Goal: Information Seeking & Learning: Learn about a topic

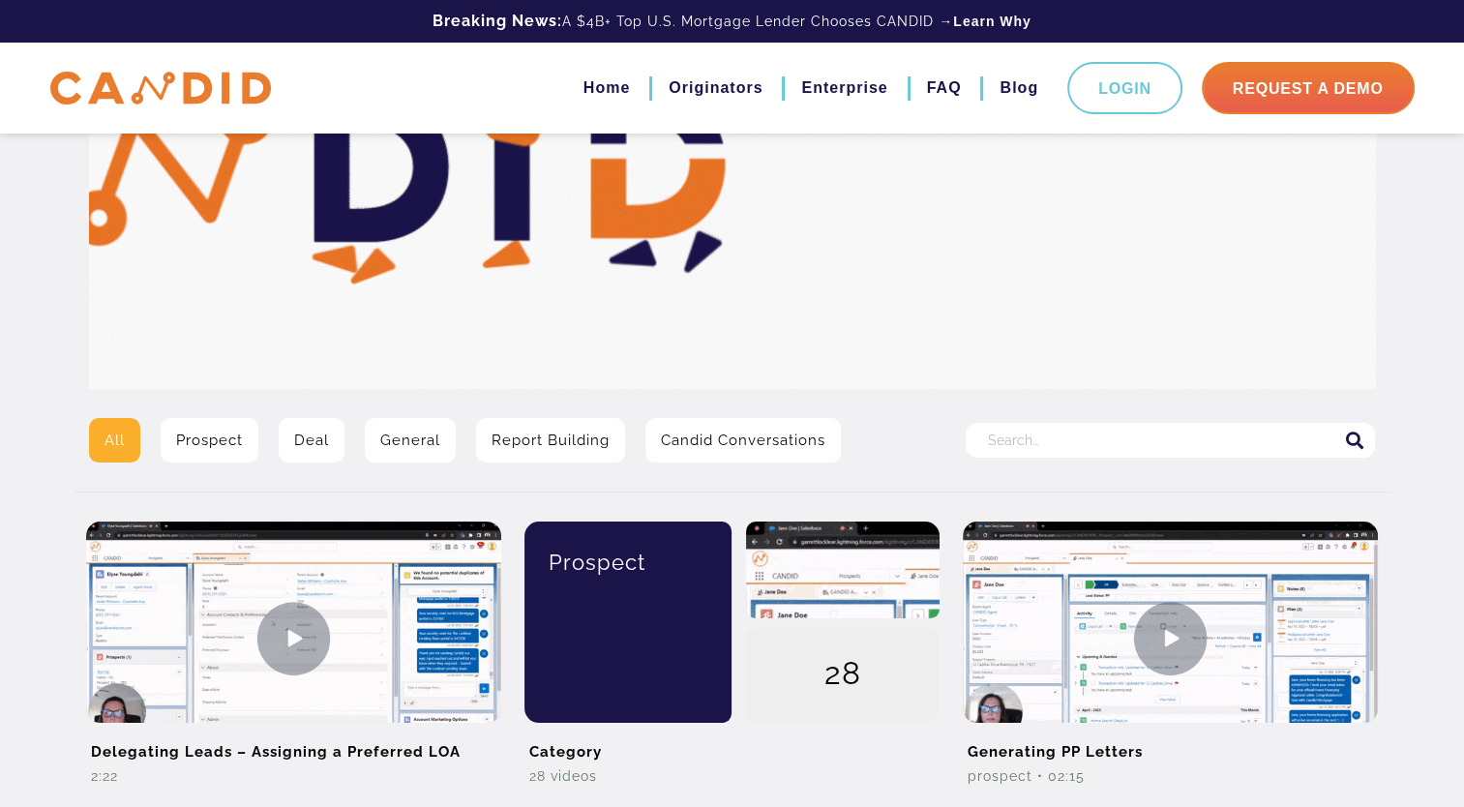
scroll to position [194, 0]
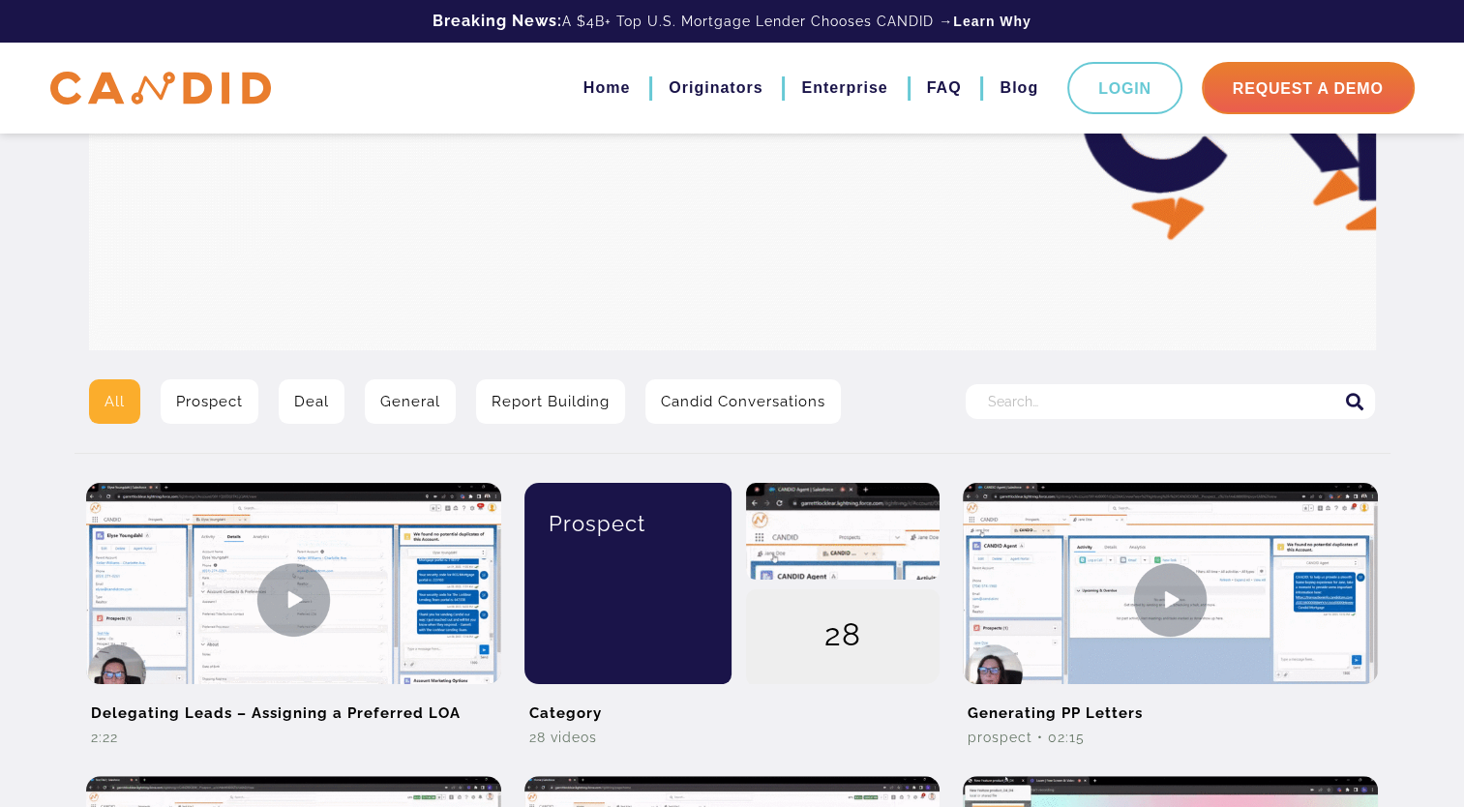
click at [1282, 400] on input "Search for:" at bounding box center [1170, 401] width 409 height 35
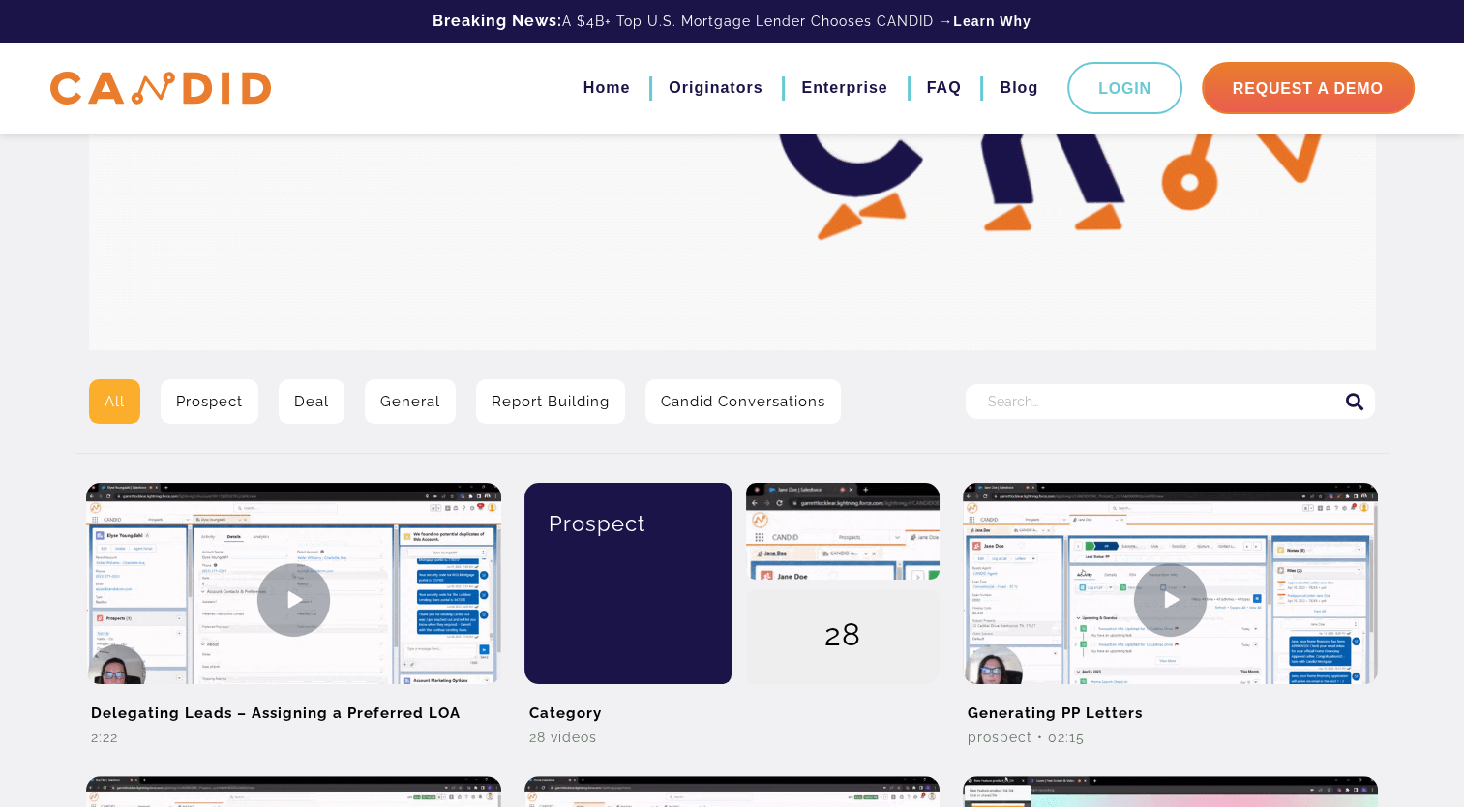
click at [1282, 400] on input "Search for:" at bounding box center [1170, 401] width 409 height 35
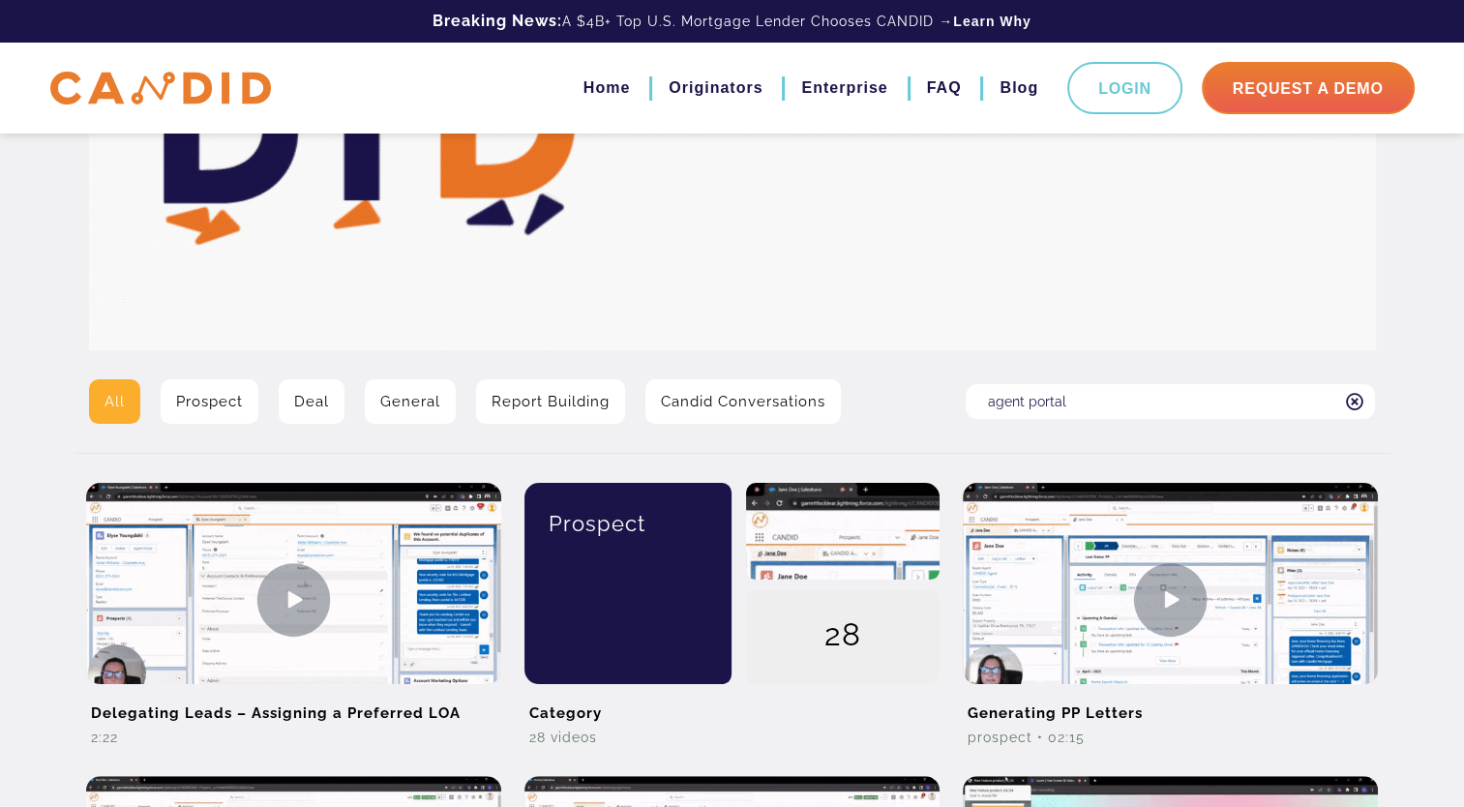
type input "agent portal"
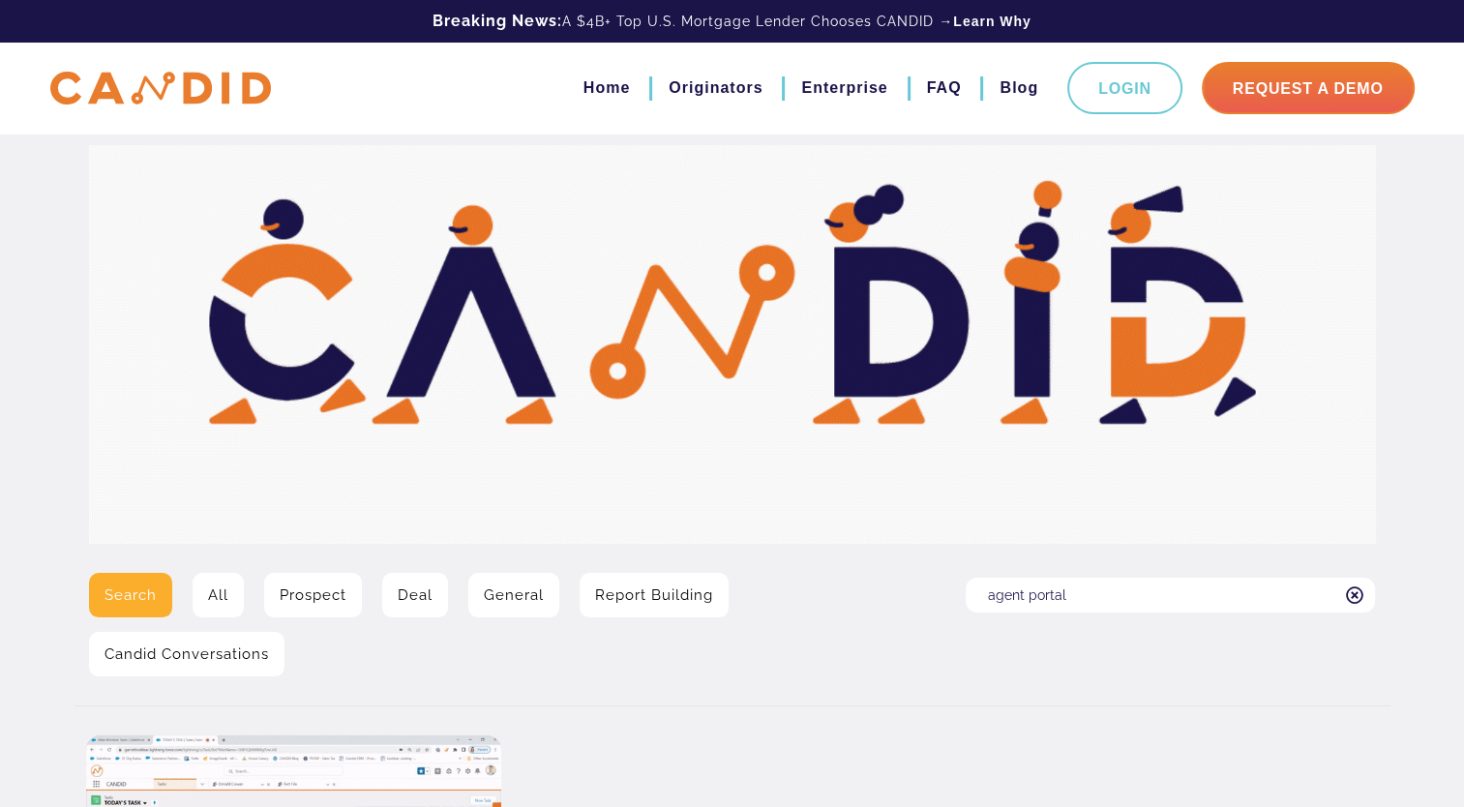
scroll to position [422, 0]
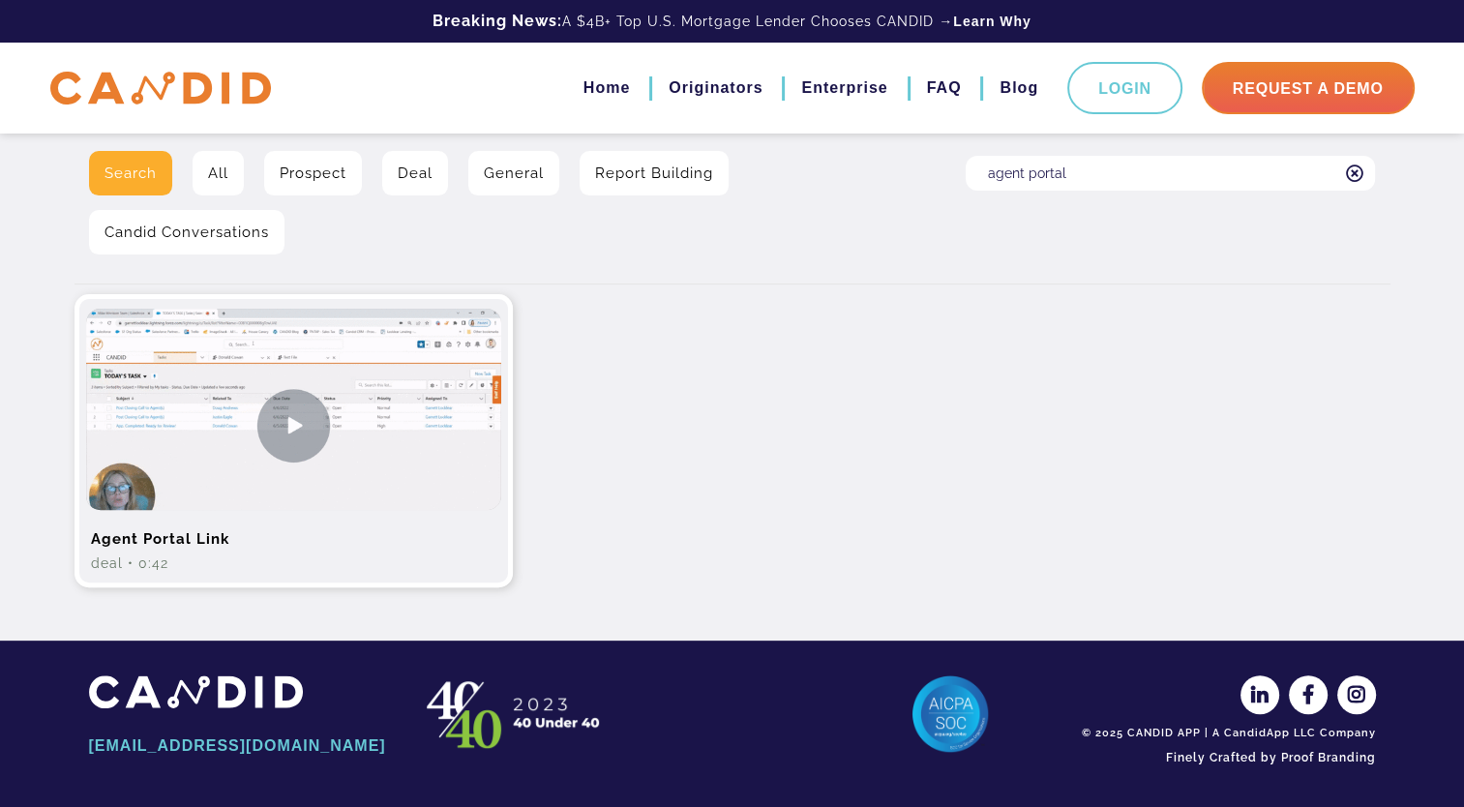
click at [294, 436] on img at bounding box center [293, 425] width 415 height 233
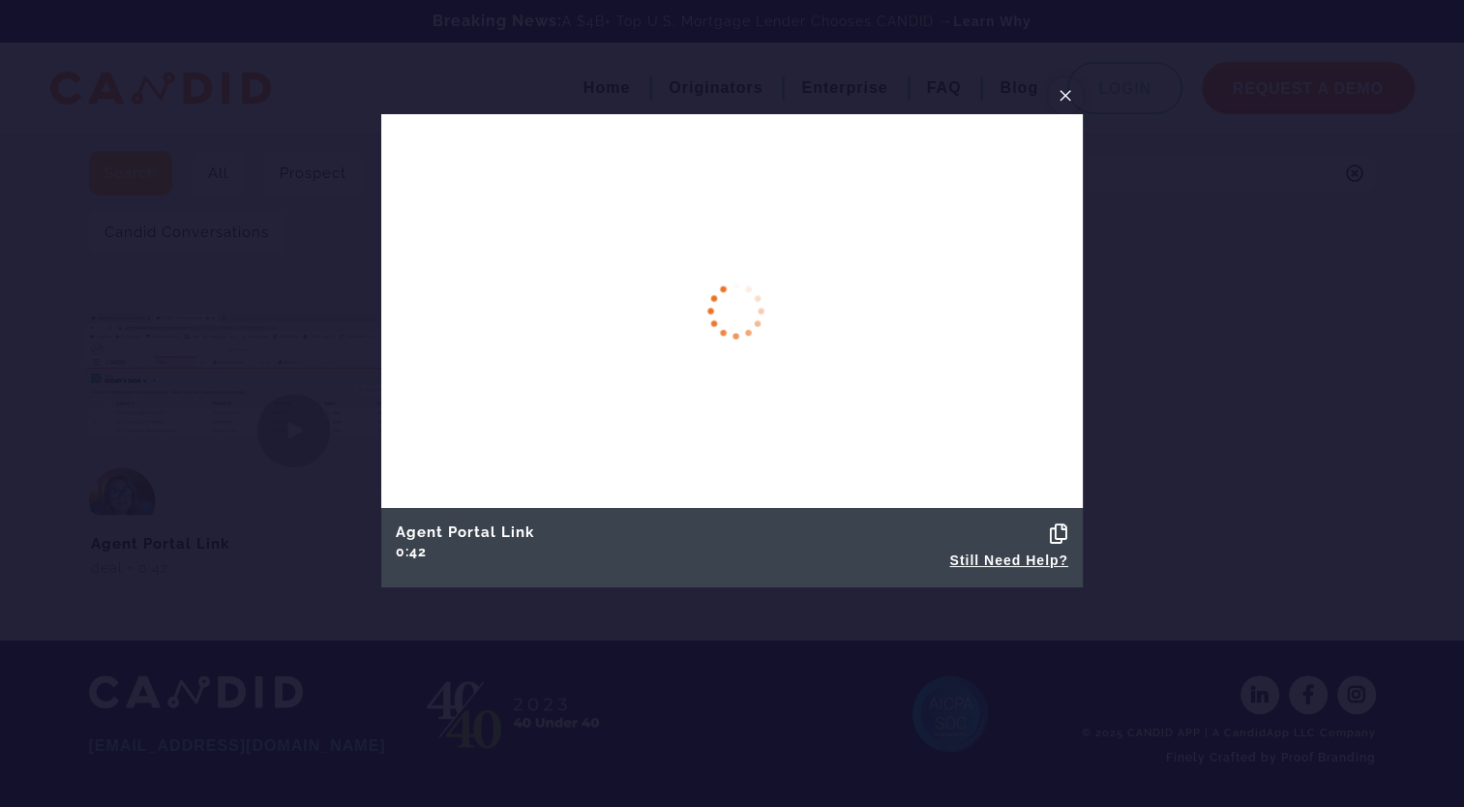
click at [1061, 99] on span "×" at bounding box center [1065, 95] width 15 height 30
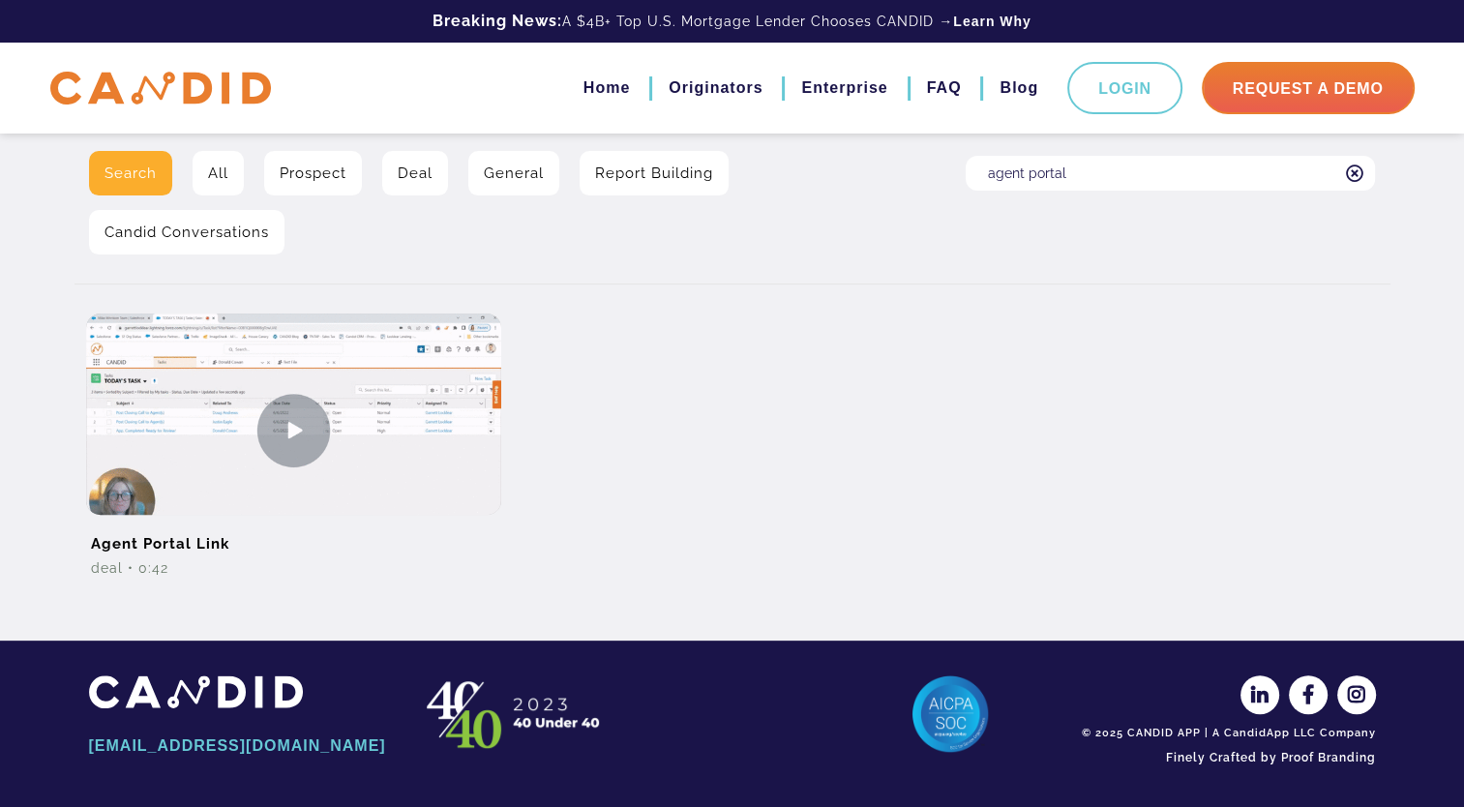
click at [1093, 169] on input "agent portal" at bounding box center [1170, 173] width 409 height 35
type input "a"
type input "dnq"
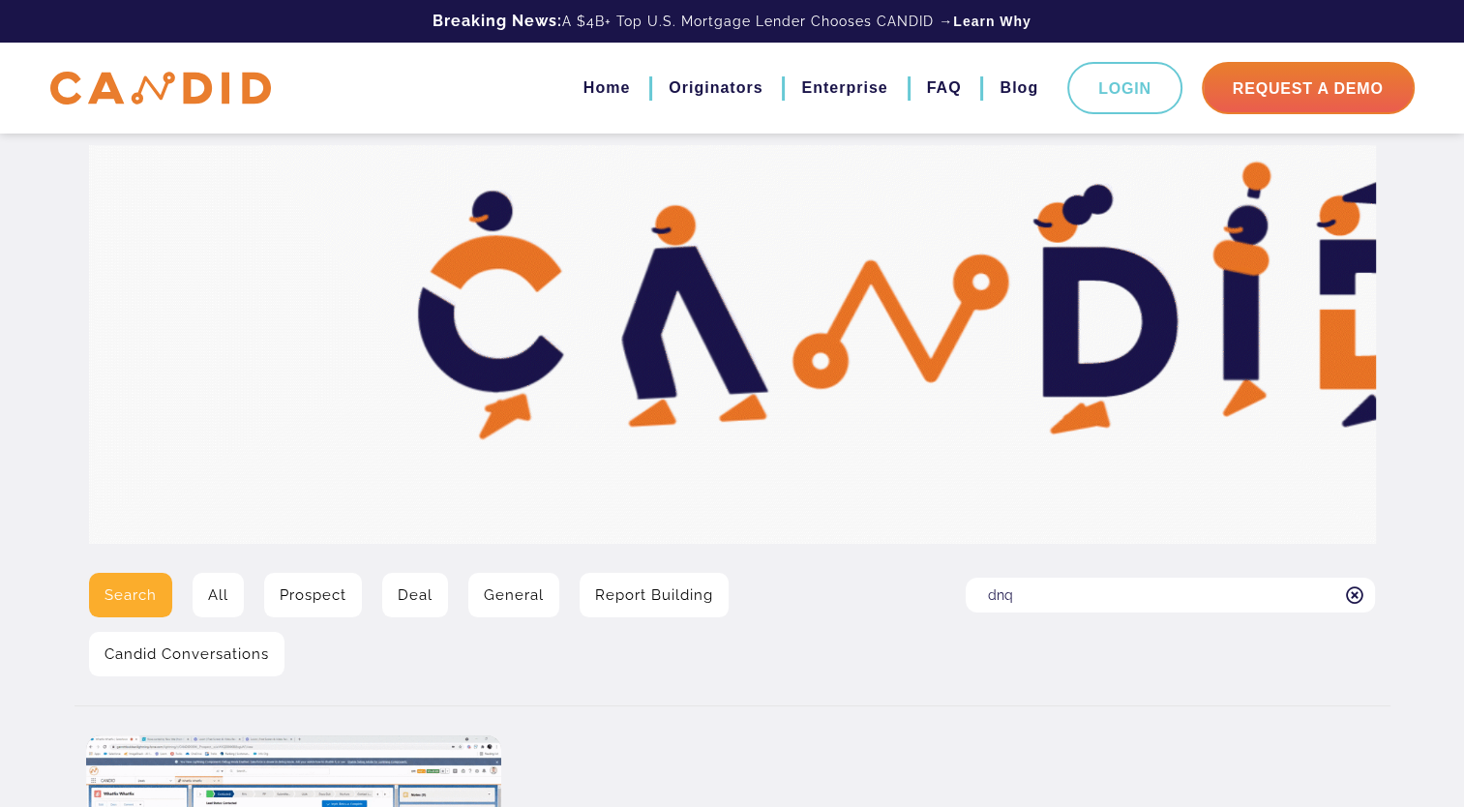
scroll to position [422, 0]
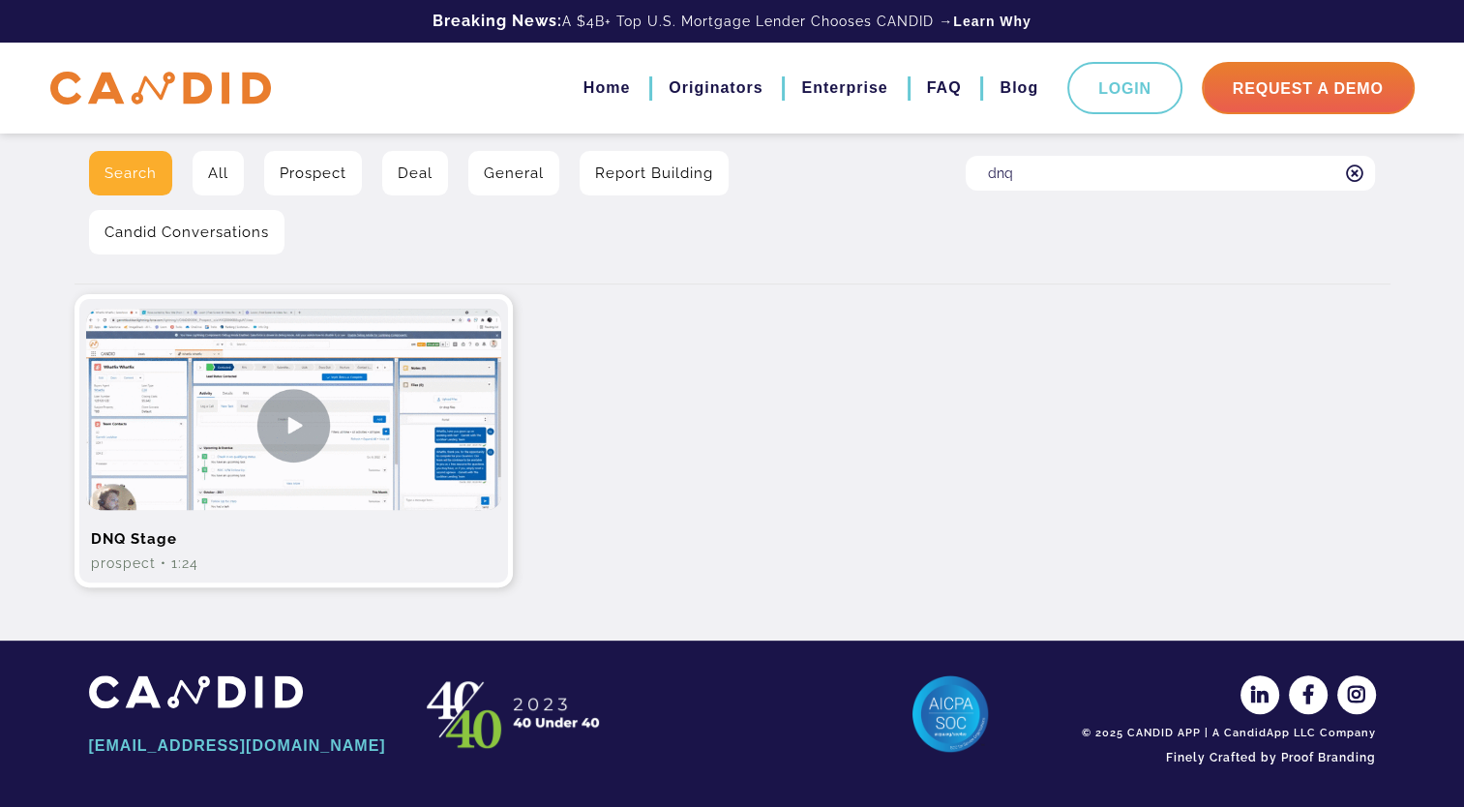
click at [326, 428] on img at bounding box center [293, 425] width 415 height 233
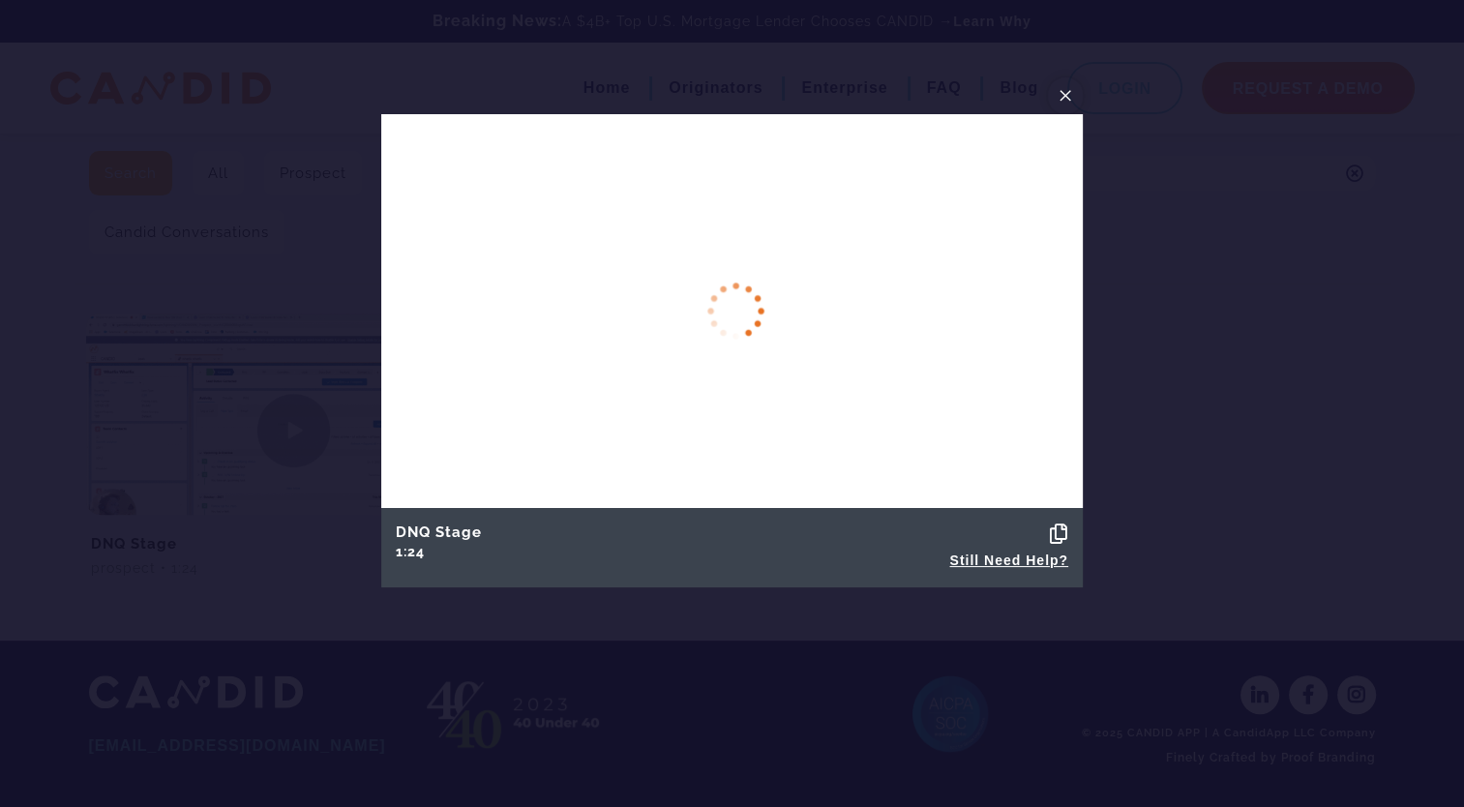
click at [1064, 101] on span "×" at bounding box center [1065, 95] width 15 height 30
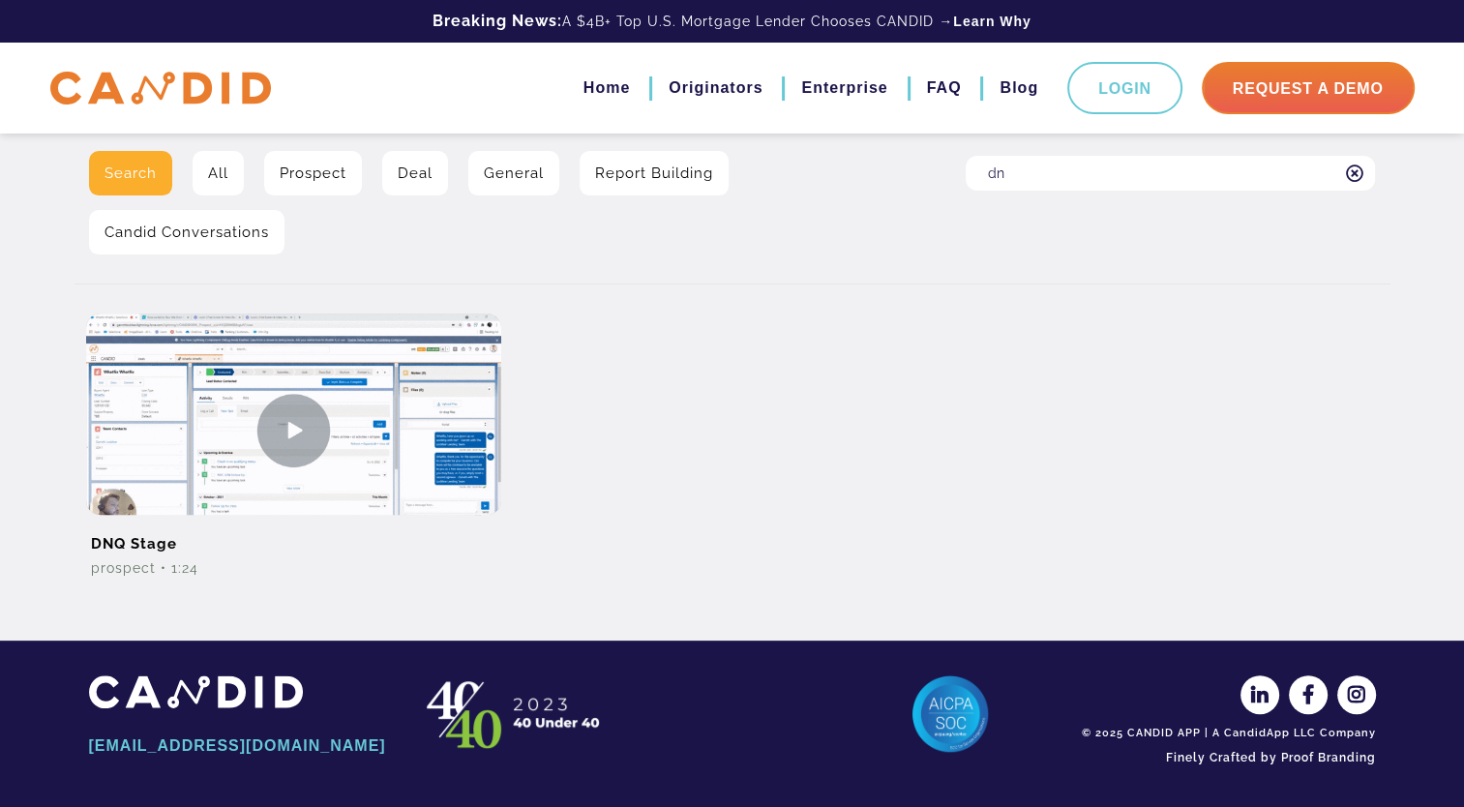
type input "d"
click at [1096, 188] on input "Search for:" at bounding box center [1170, 173] width 409 height 35
type input "content library"
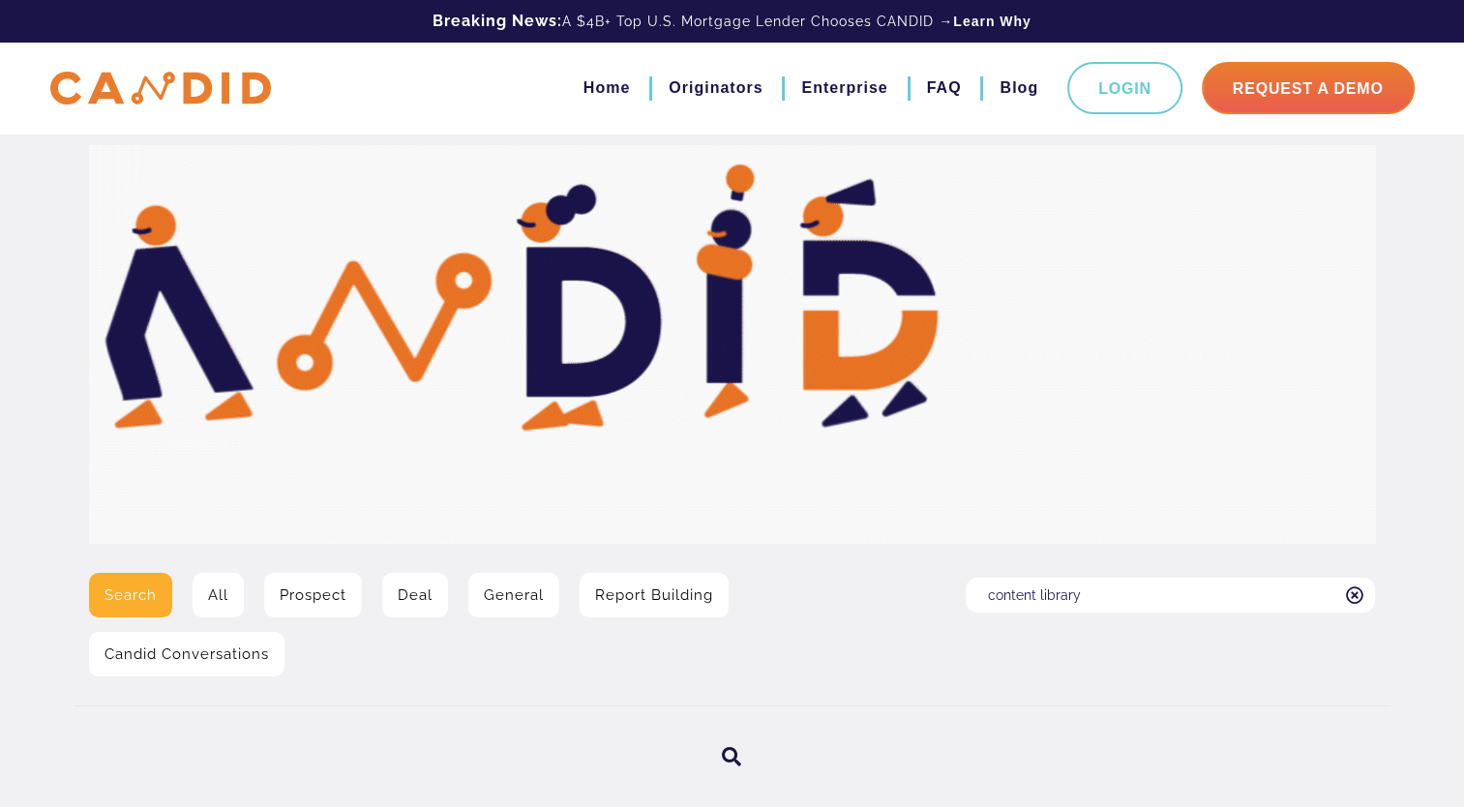
click at [1121, 595] on input "content library" at bounding box center [1170, 595] width 409 height 35
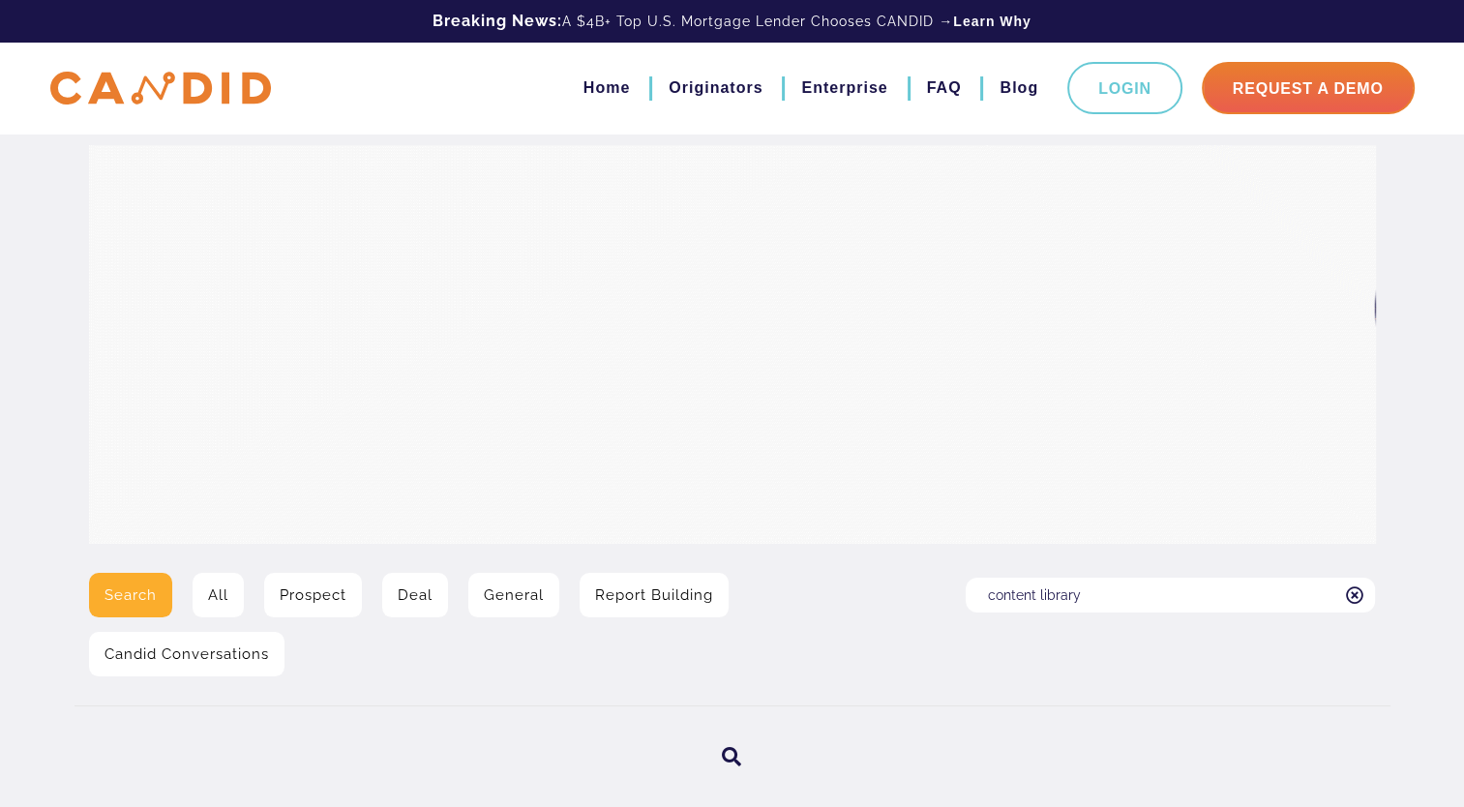
click at [1121, 595] on input "content library" at bounding box center [1170, 595] width 409 height 35
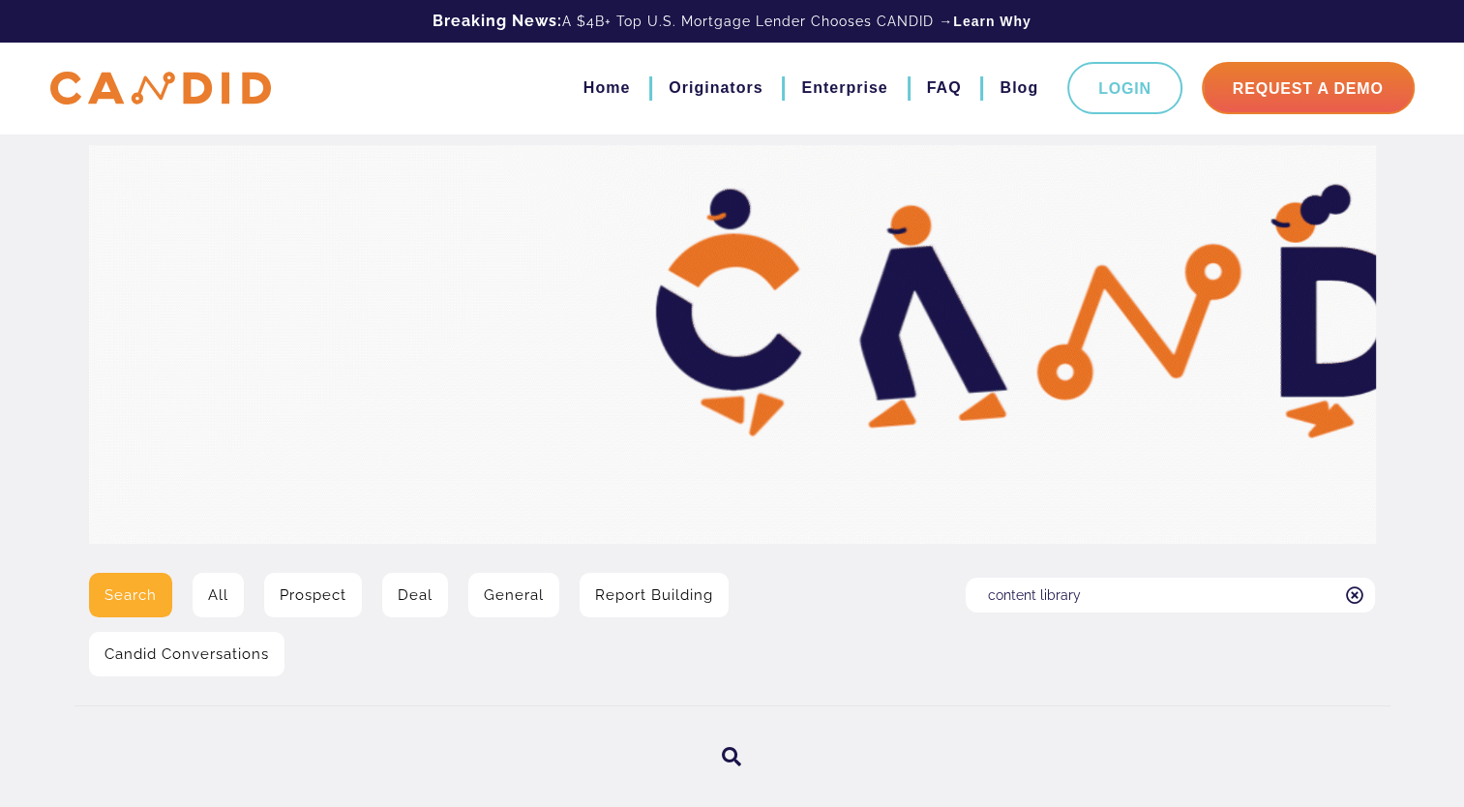
click at [1121, 595] on input "content library" at bounding box center [1170, 595] width 409 height 35
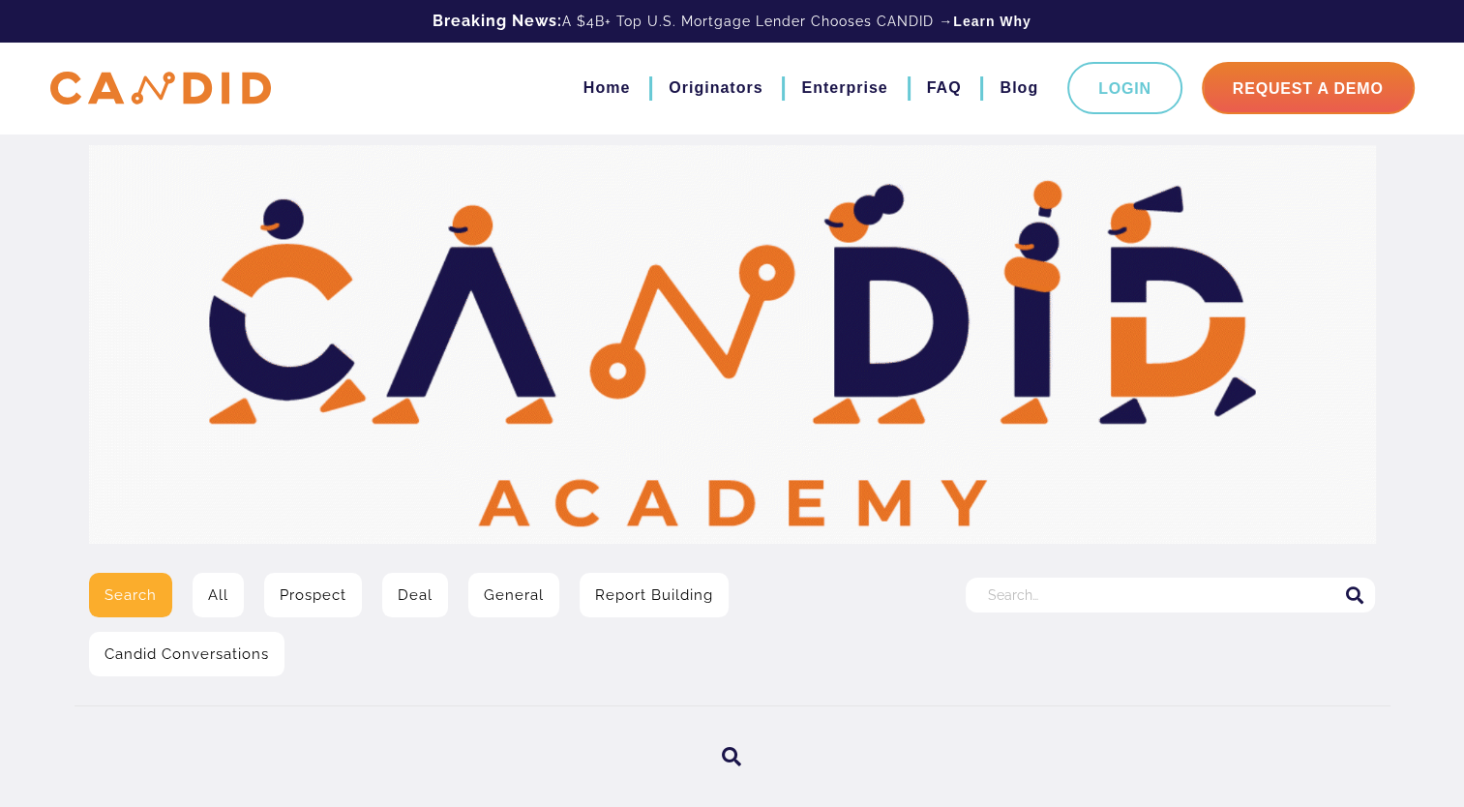
click at [1121, 595] on input "Search for:" at bounding box center [1170, 595] width 409 height 35
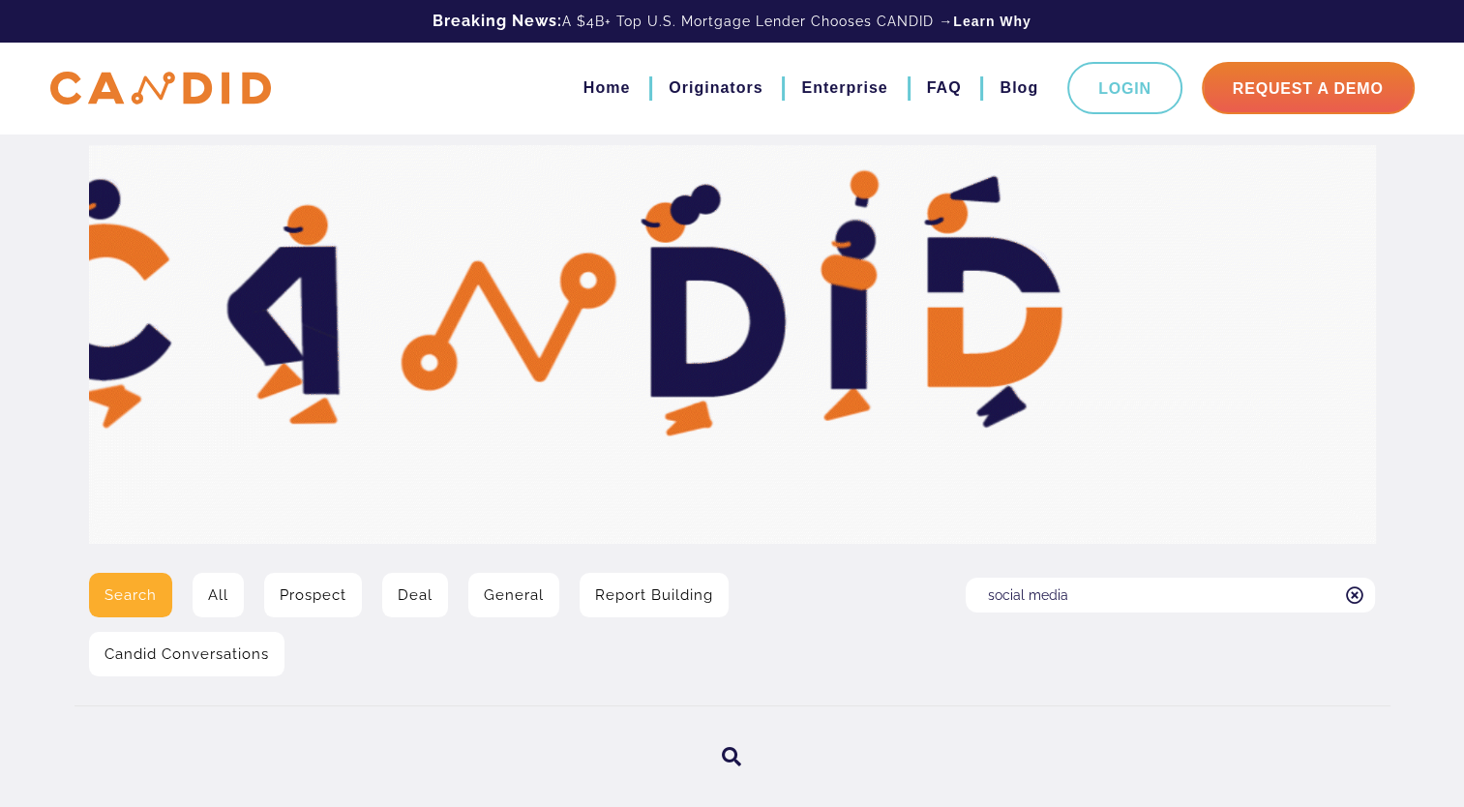
type input "social media"
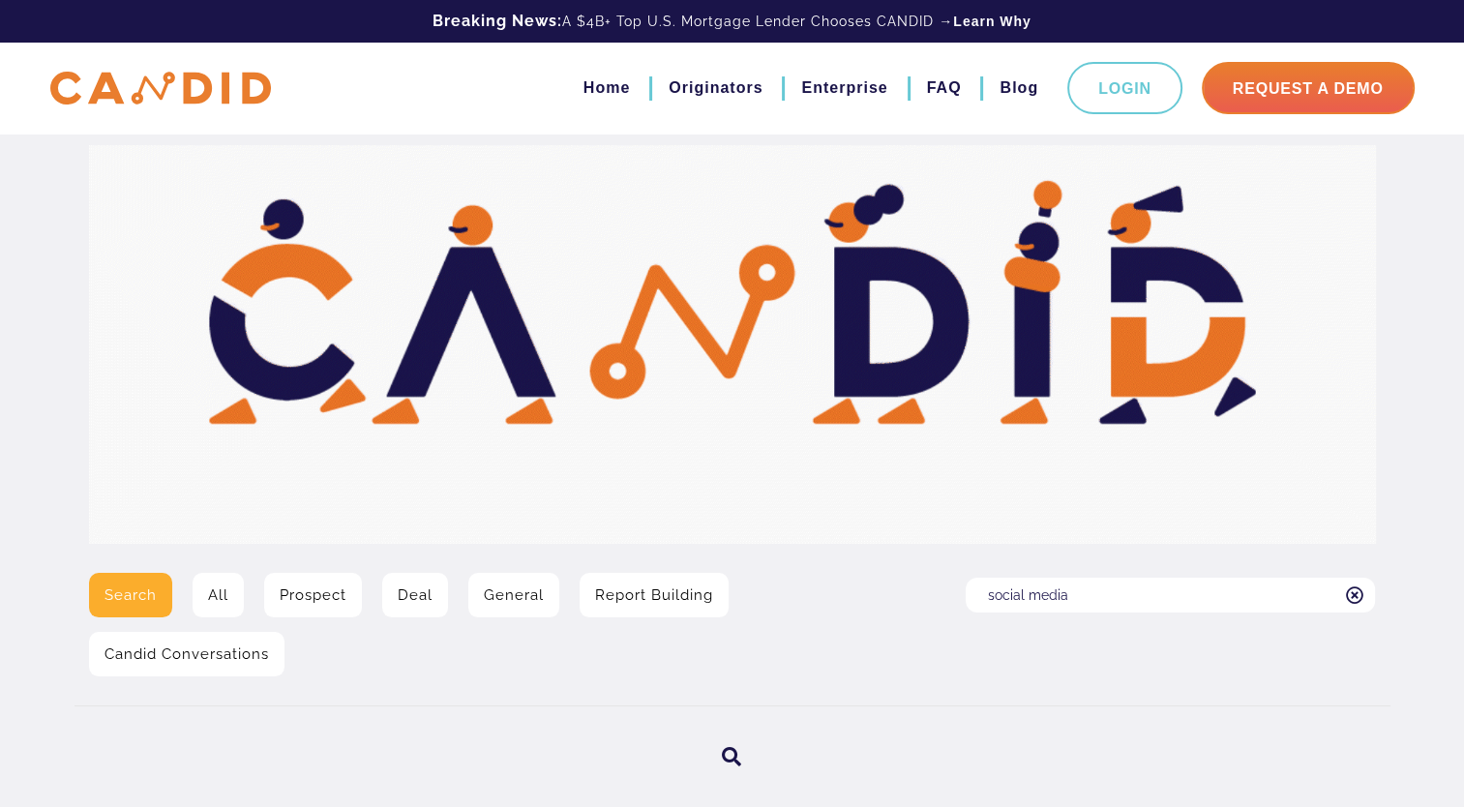
click at [728, 759] on icon at bounding box center [732, 756] width 20 height 19
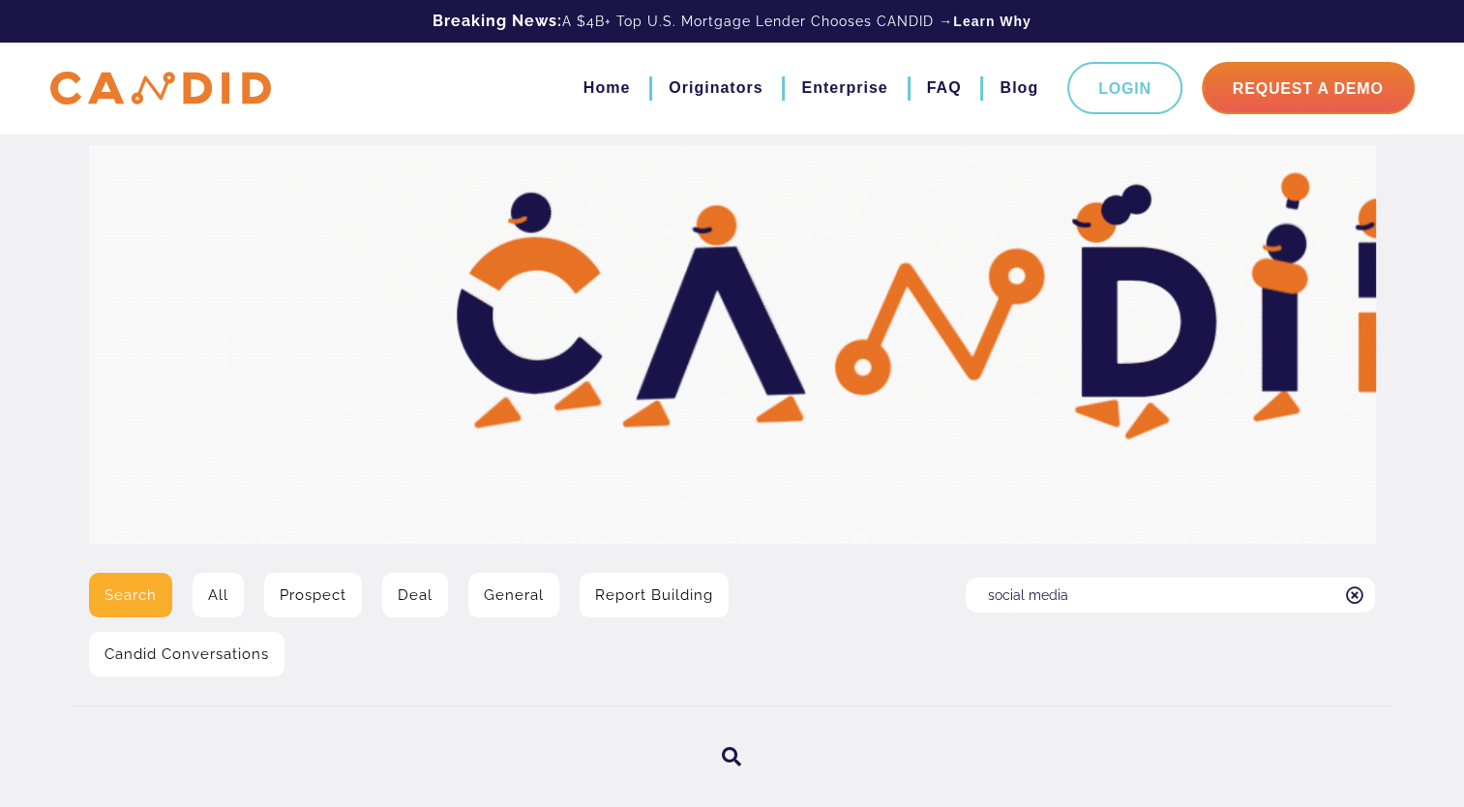
type input "social media"
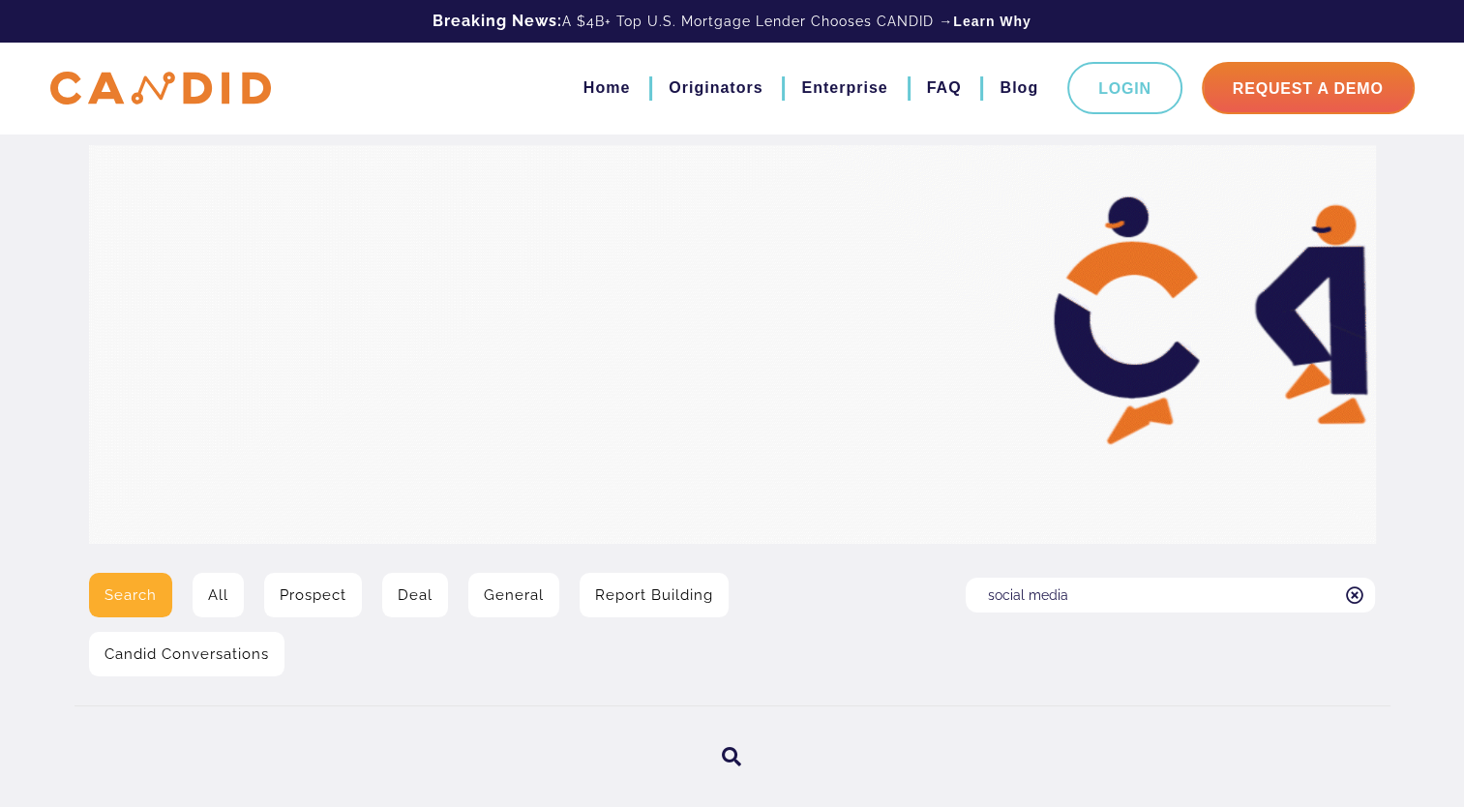
scroll to position [303, 0]
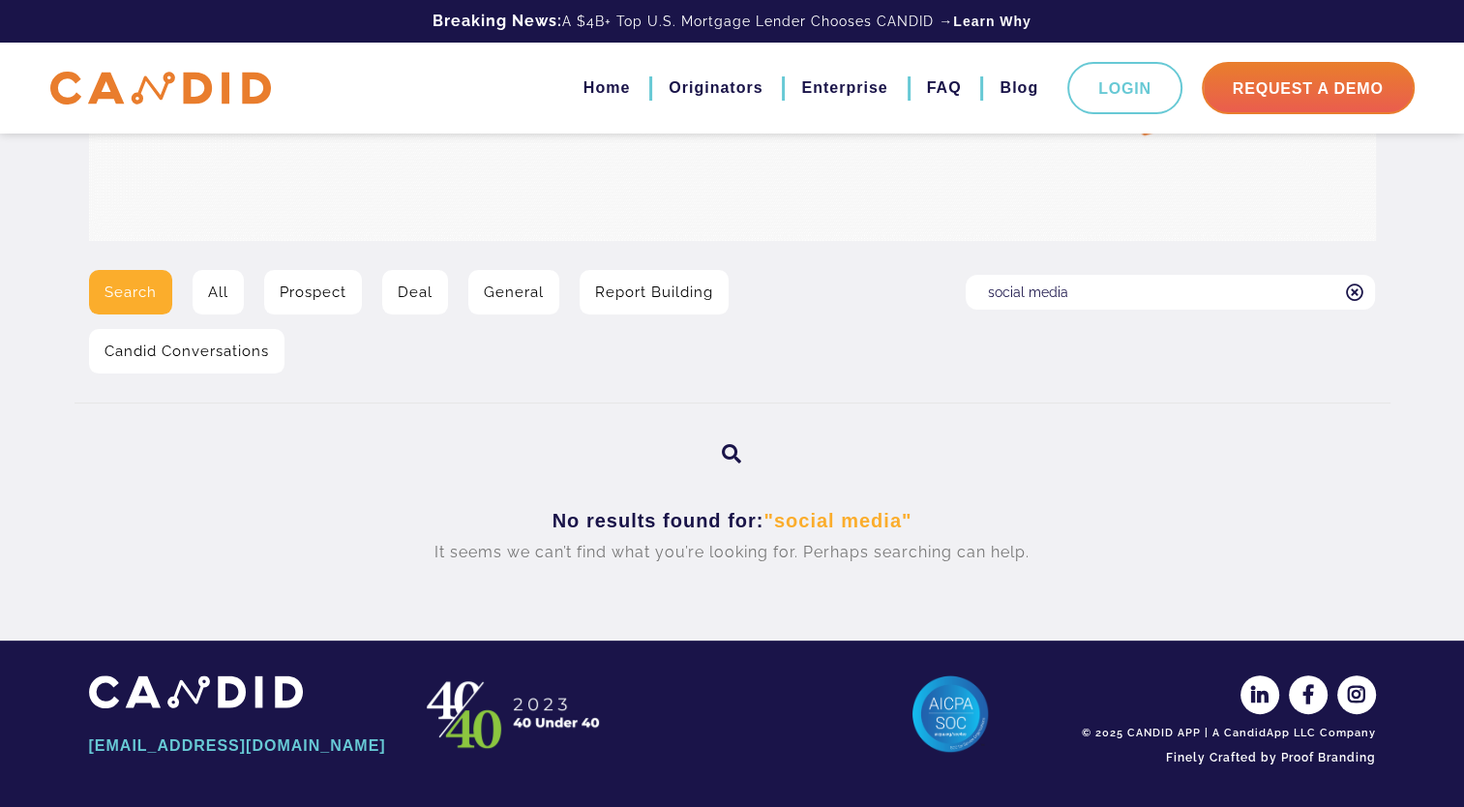
click at [227, 300] on link "All" at bounding box center [218, 292] width 51 height 45
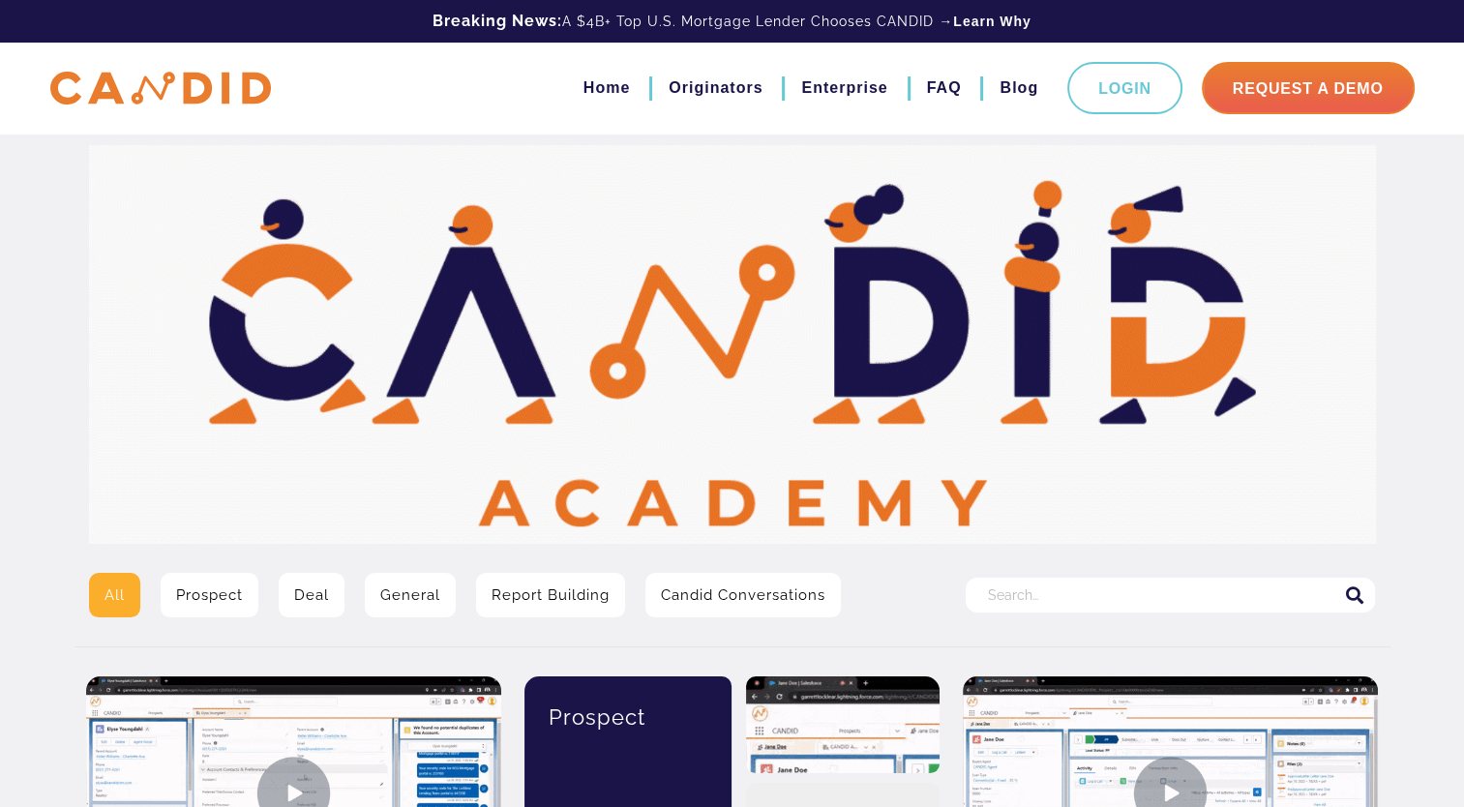
click at [1122, 599] on input "Search for:" at bounding box center [1170, 595] width 409 height 35
type input "con"
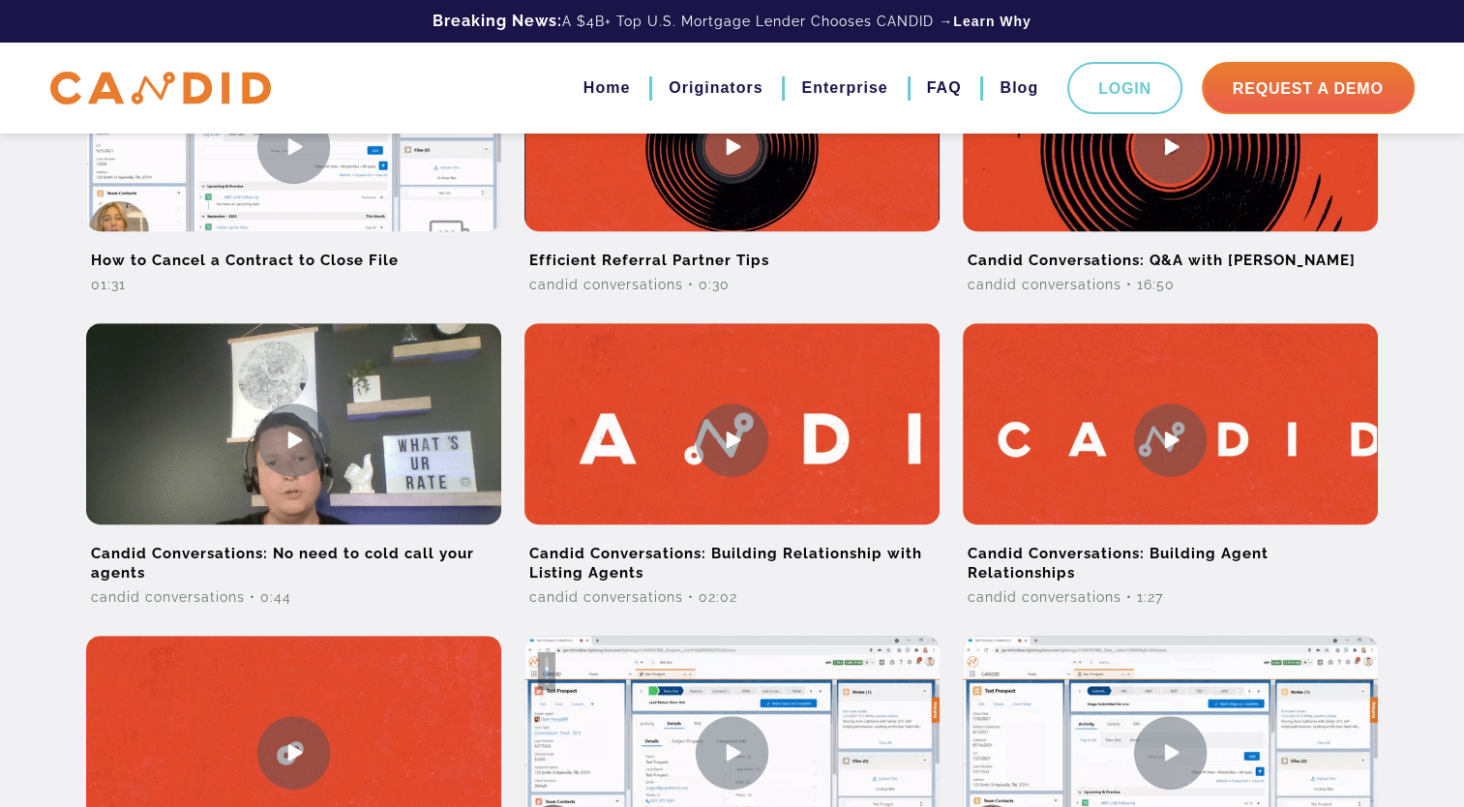
scroll to position [1320, 0]
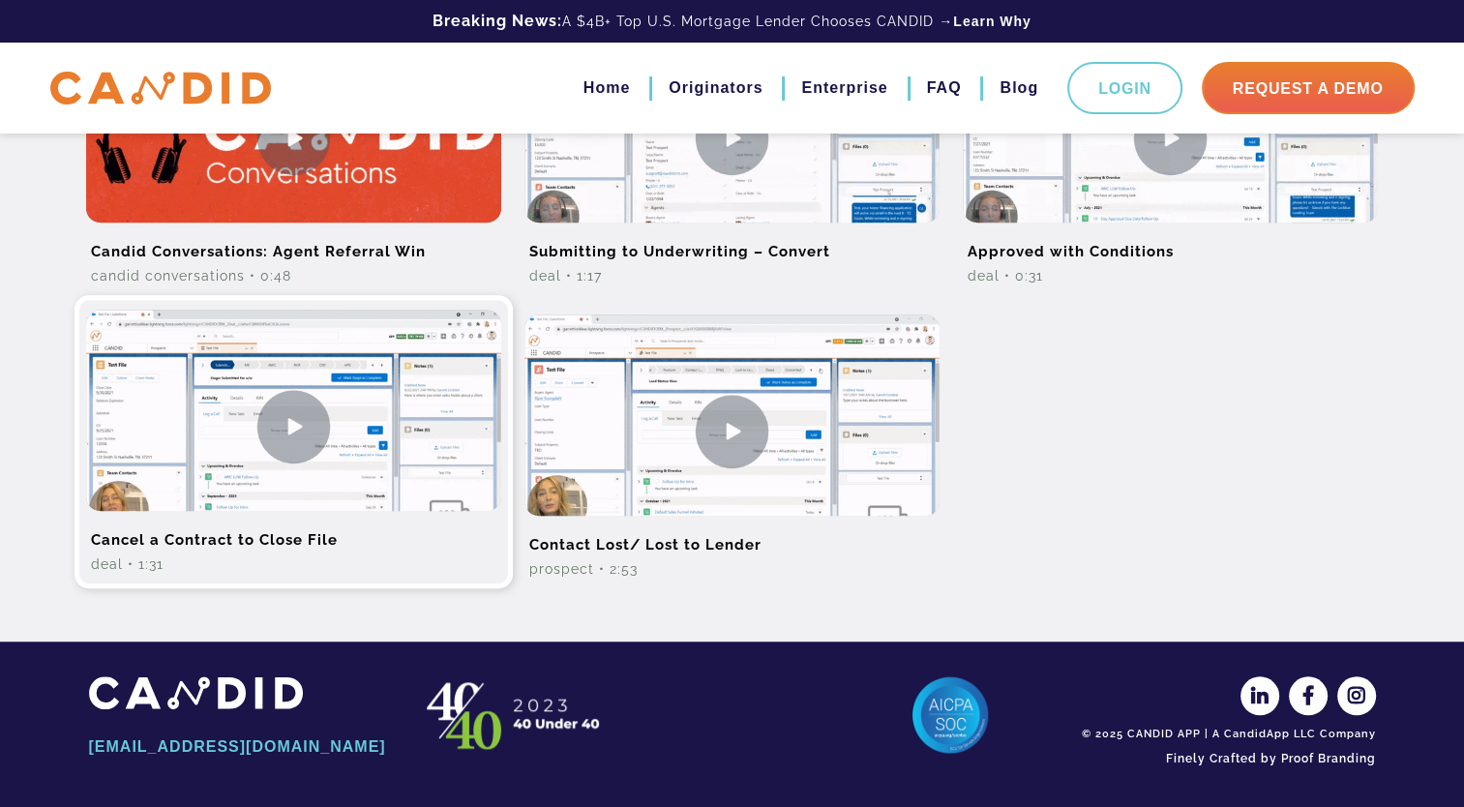
click at [254, 453] on img at bounding box center [293, 426] width 415 height 233
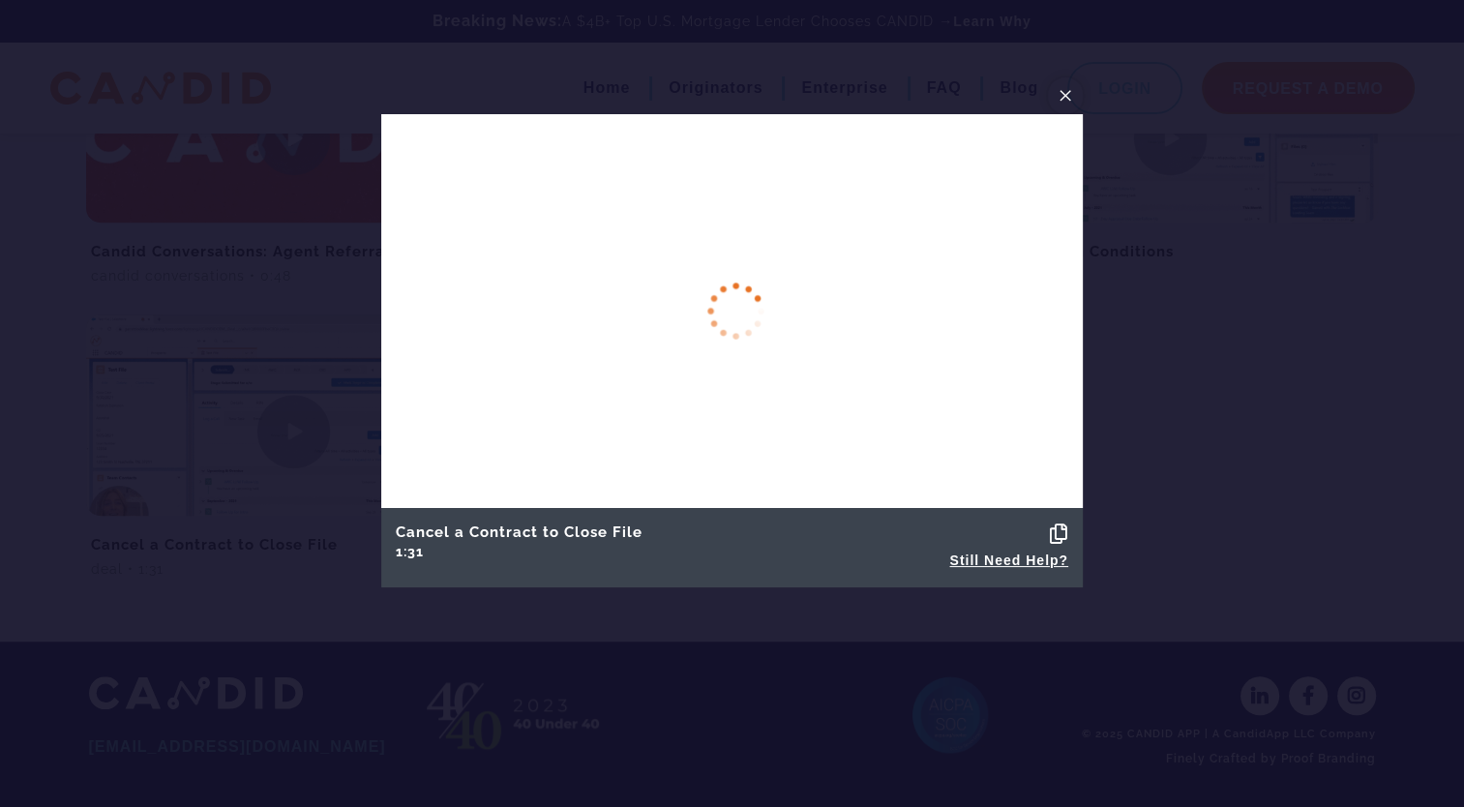
click at [1061, 98] on span "×" at bounding box center [1065, 95] width 15 height 30
